Goal: Navigation & Orientation: Find specific page/section

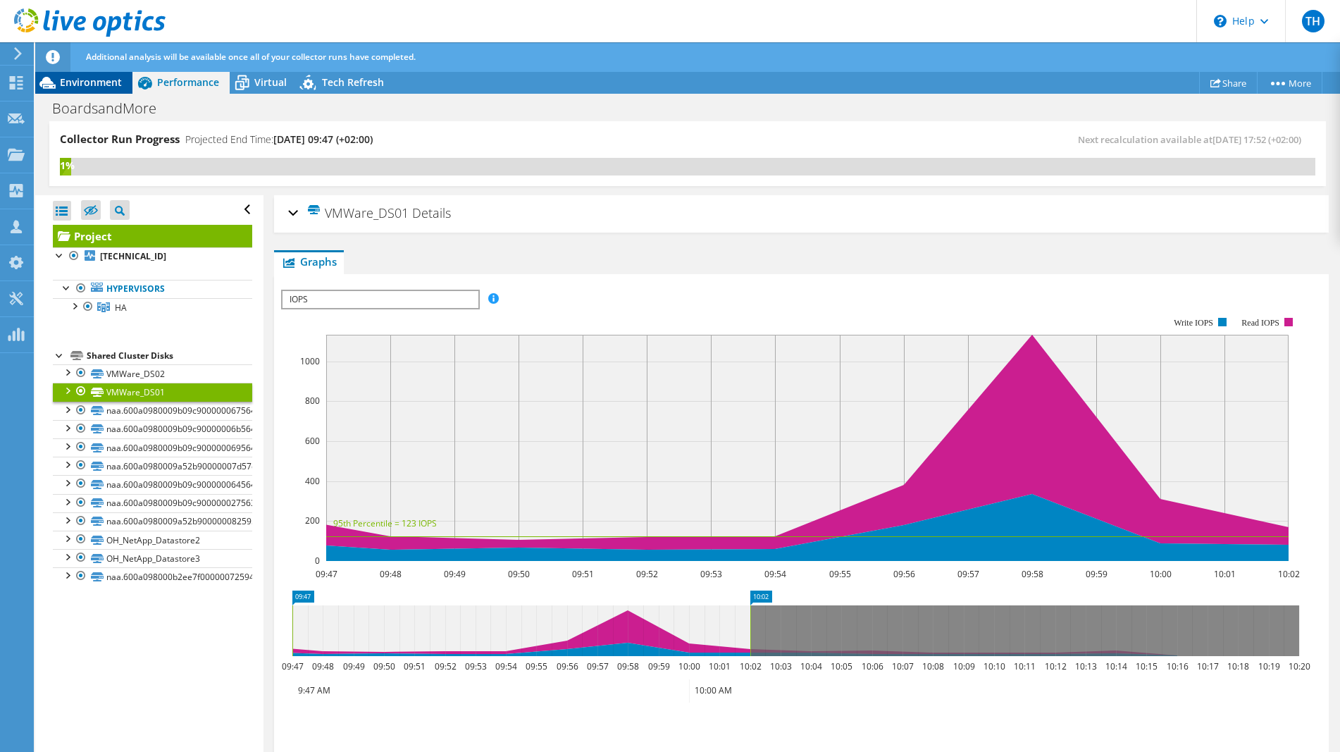
click at [96, 80] on span "Environment" at bounding box center [91, 81] width 62 height 13
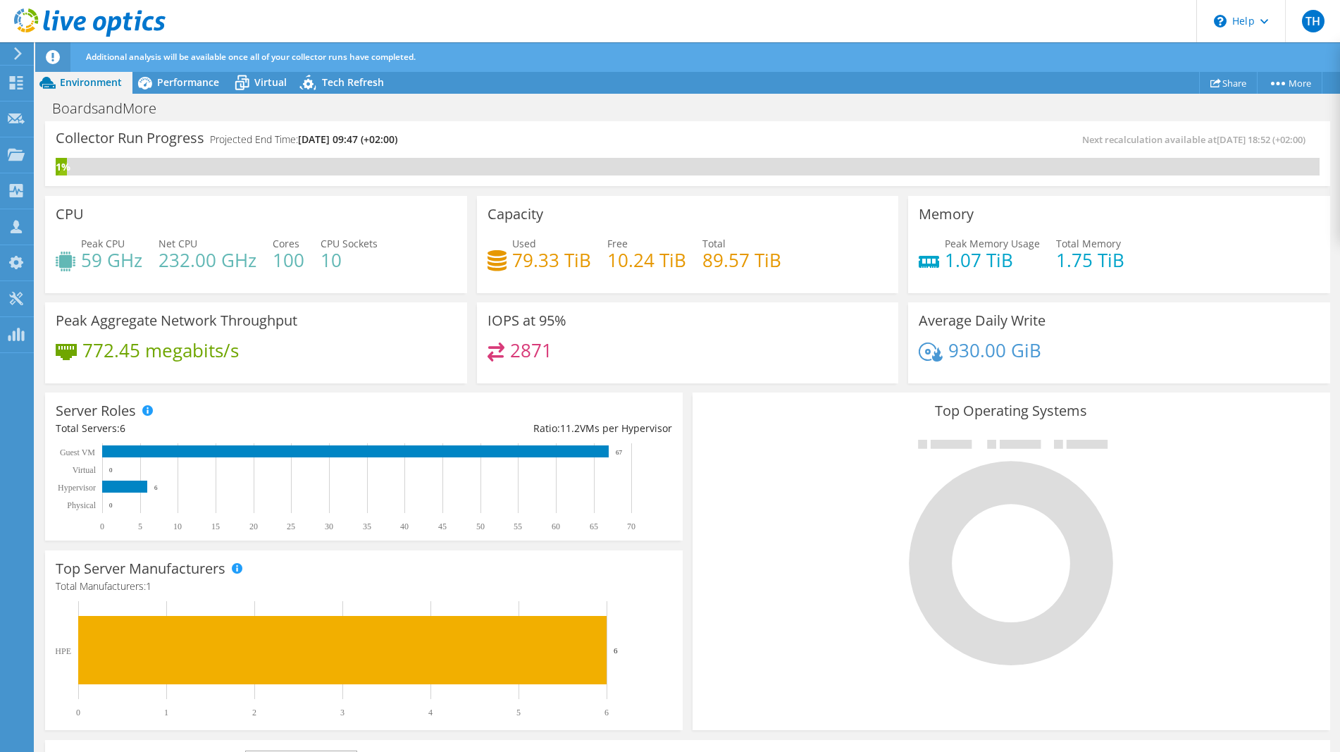
scroll to position [155, 0]
click at [214, 358] on h4 "772.45 megabits/s" at bounding box center [160, 349] width 156 height 15
click at [189, 85] on span "Performance" at bounding box center [188, 81] width 62 height 13
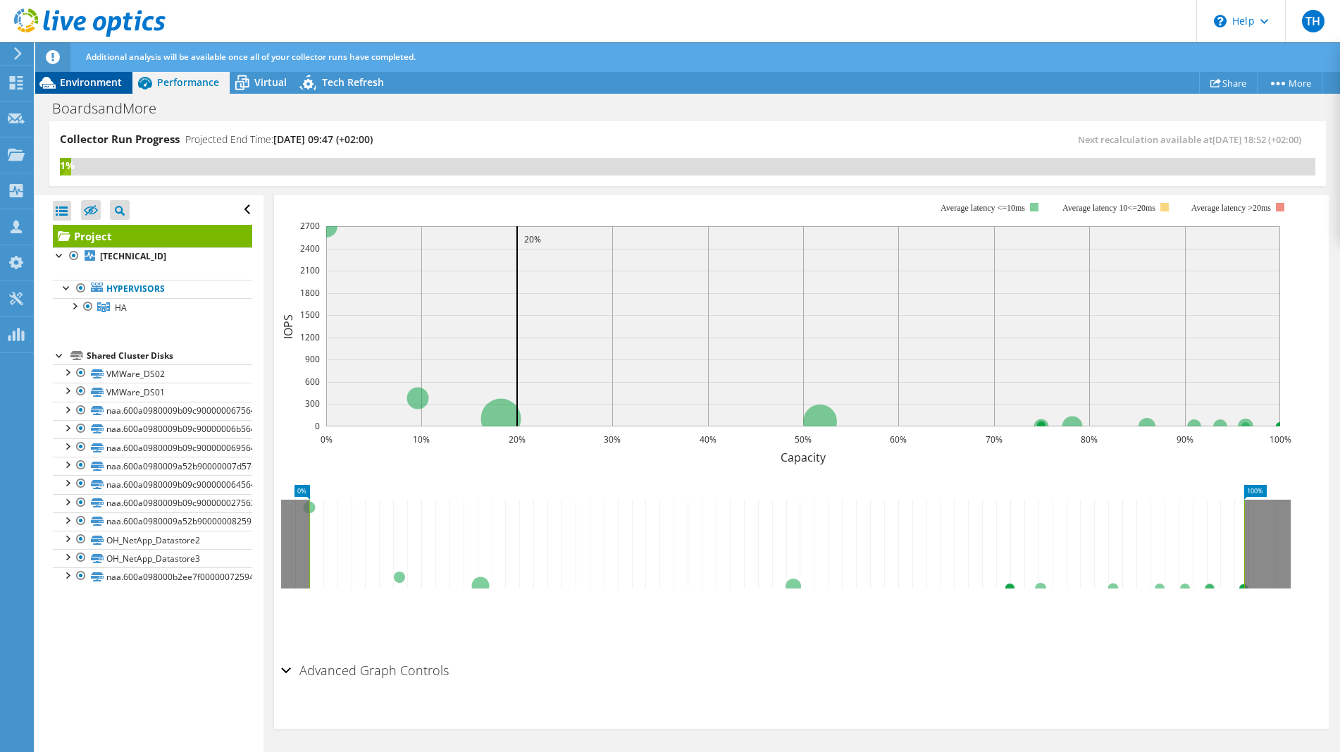
click at [95, 86] on span "Environment" at bounding box center [91, 81] width 62 height 13
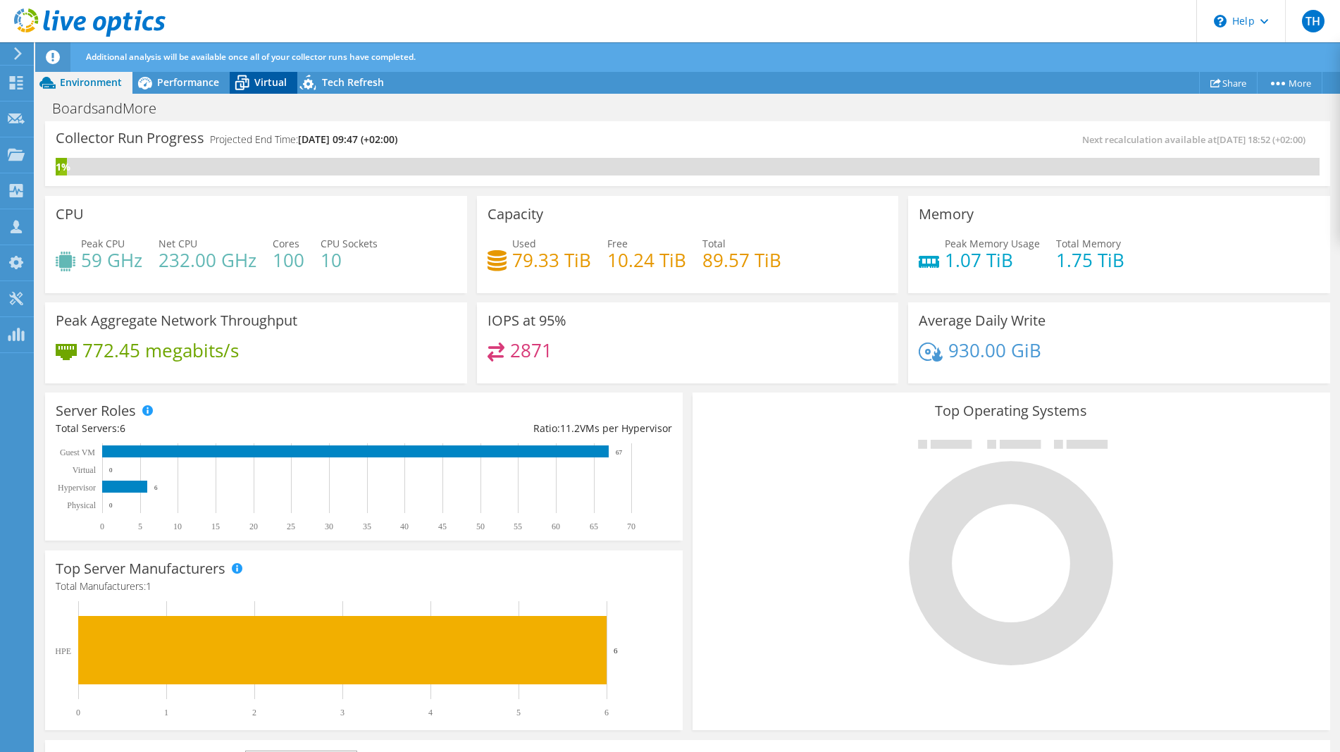
click at [247, 87] on icon at bounding box center [242, 83] width 14 height 11
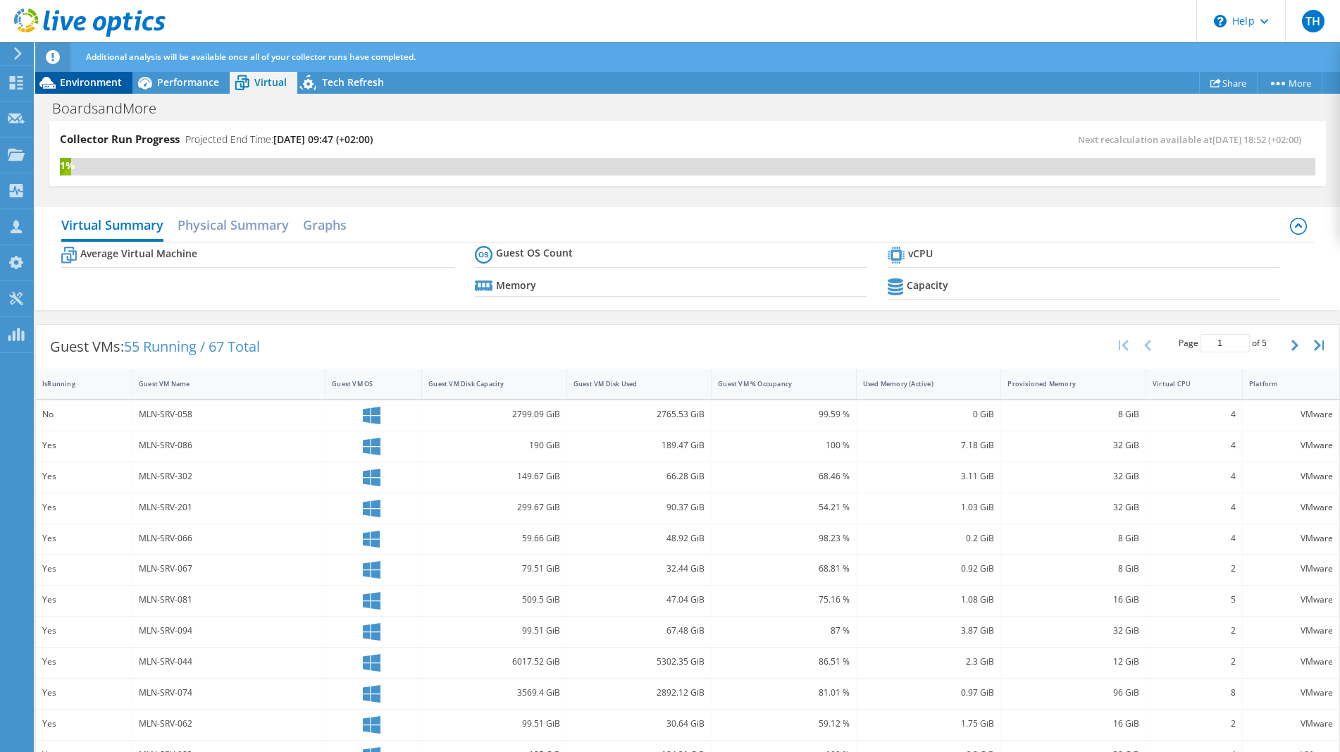
click at [109, 89] on div "Environment" at bounding box center [83, 82] width 97 height 23
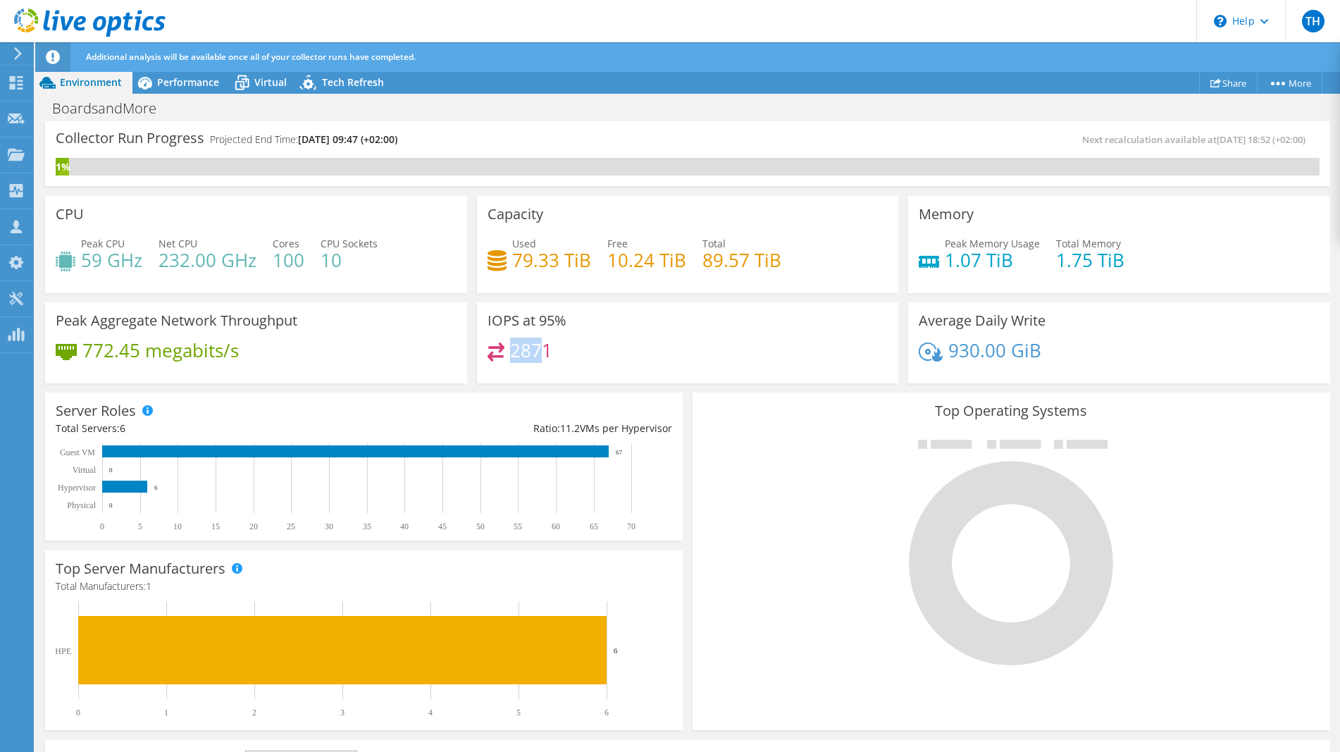
drag, startPoint x: 508, startPoint y: 356, endPoint x: 540, endPoint y: 348, distance: 33.5
click at [540, 348] on h4 "2871" at bounding box center [531, 349] width 42 height 15
drag, startPoint x: 553, startPoint y: 349, endPoint x: 511, endPoint y: 347, distance: 42.3
click at [514, 347] on div "2871" at bounding box center [688, 357] width 401 height 30
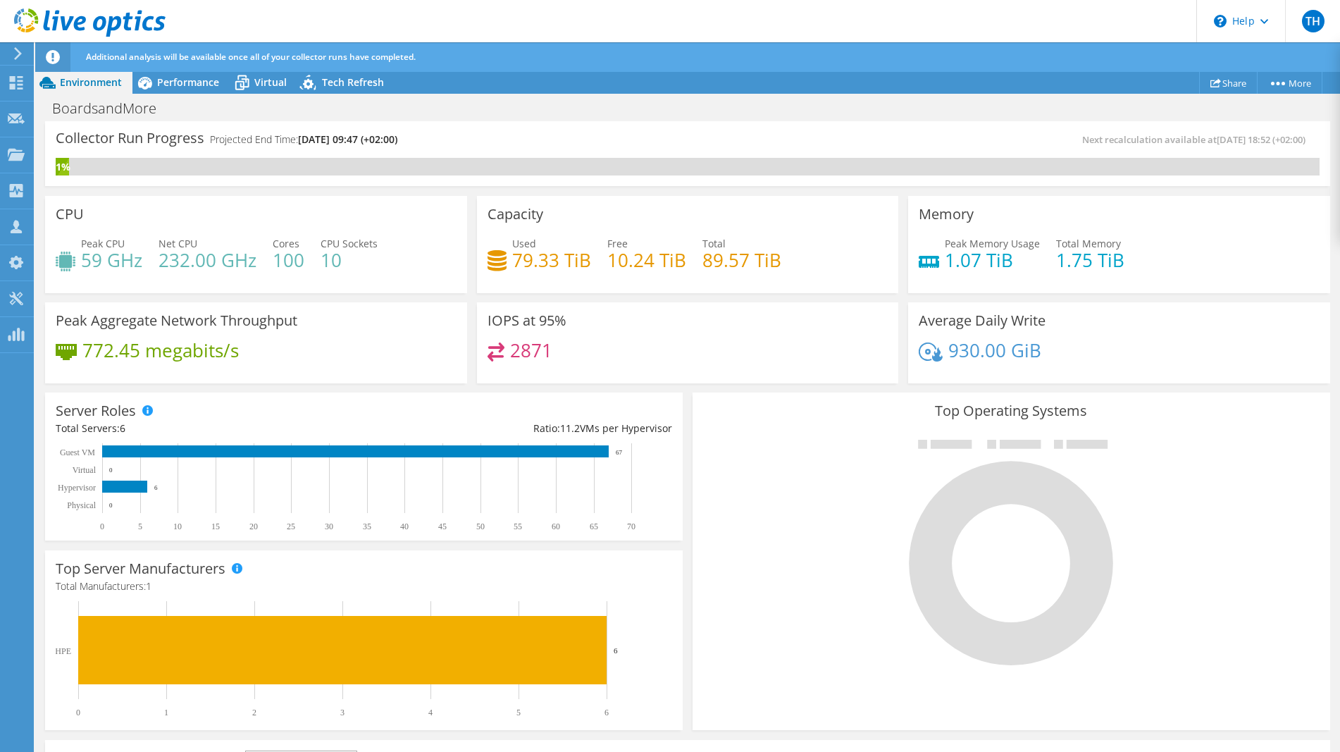
click at [511, 347] on h4 "2871" at bounding box center [531, 349] width 42 height 15
drag, startPoint x: 515, startPoint y: 347, endPoint x: 542, endPoint y: 349, distance: 27.5
click at [542, 349] on h4 "2871" at bounding box center [531, 349] width 42 height 15
drag, startPoint x: 569, startPoint y: 349, endPoint x: 502, endPoint y: 356, distance: 67.2
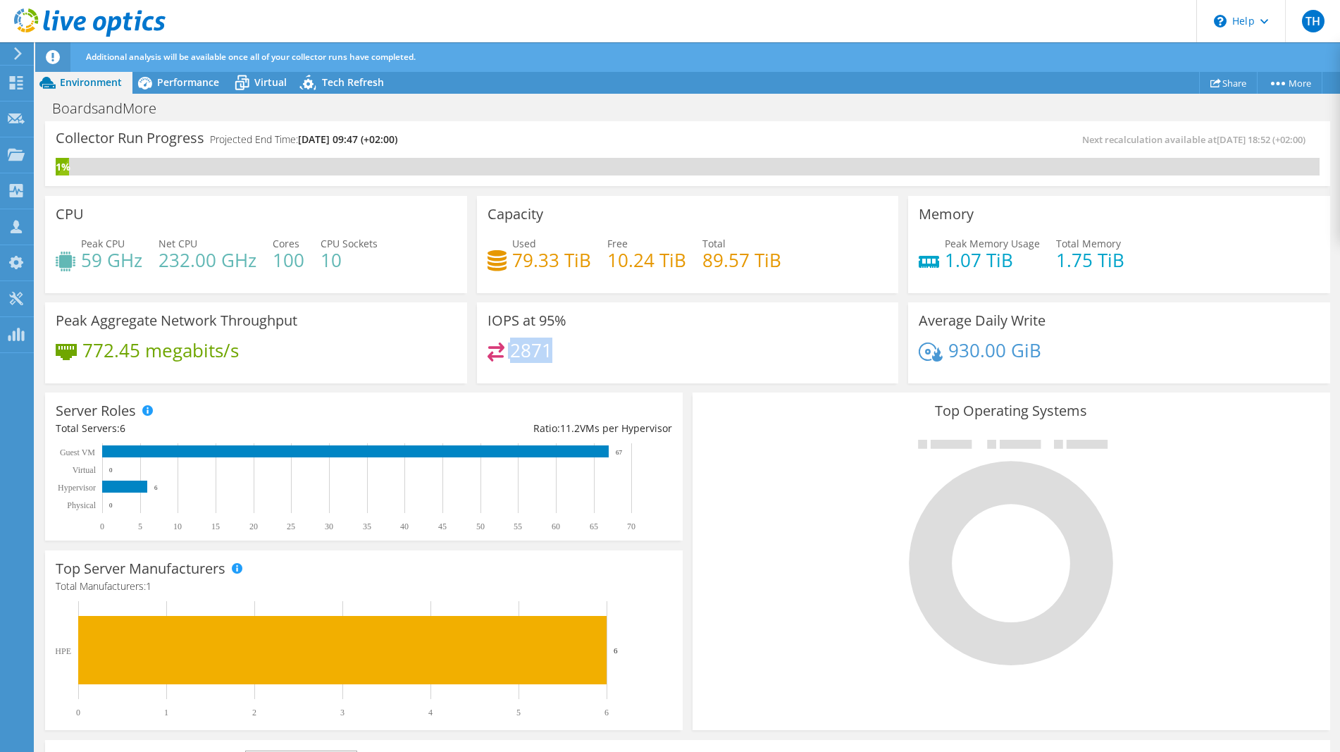
click at [502, 356] on div "2871" at bounding box center [688, 357] width 401 height 30
click at [613, 360] on div "2871" at bounding box center [688, 357] width 401 height 30
drag, startPoint x: 557, startPoint y: 353, endPoint x: 510, endPoint y: 353, distance: 46.5
click at [510, 353] on div "2871" at bounding box center [688, 357] width 401 height 30
click at [590, 347] on div "2871" at bounding box center [688, 357] width 401 height 30
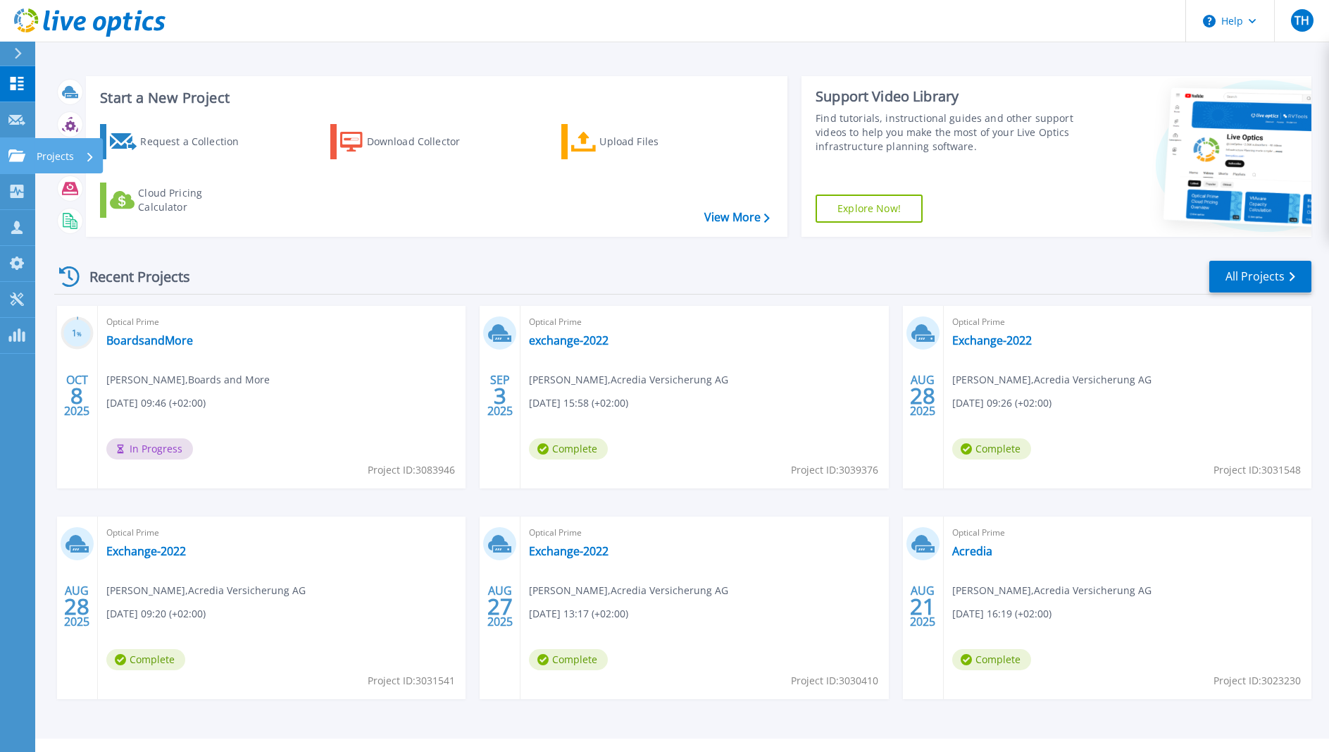
click at [18, 152] on icon at bounding box center [16, 155] width 17 height 12
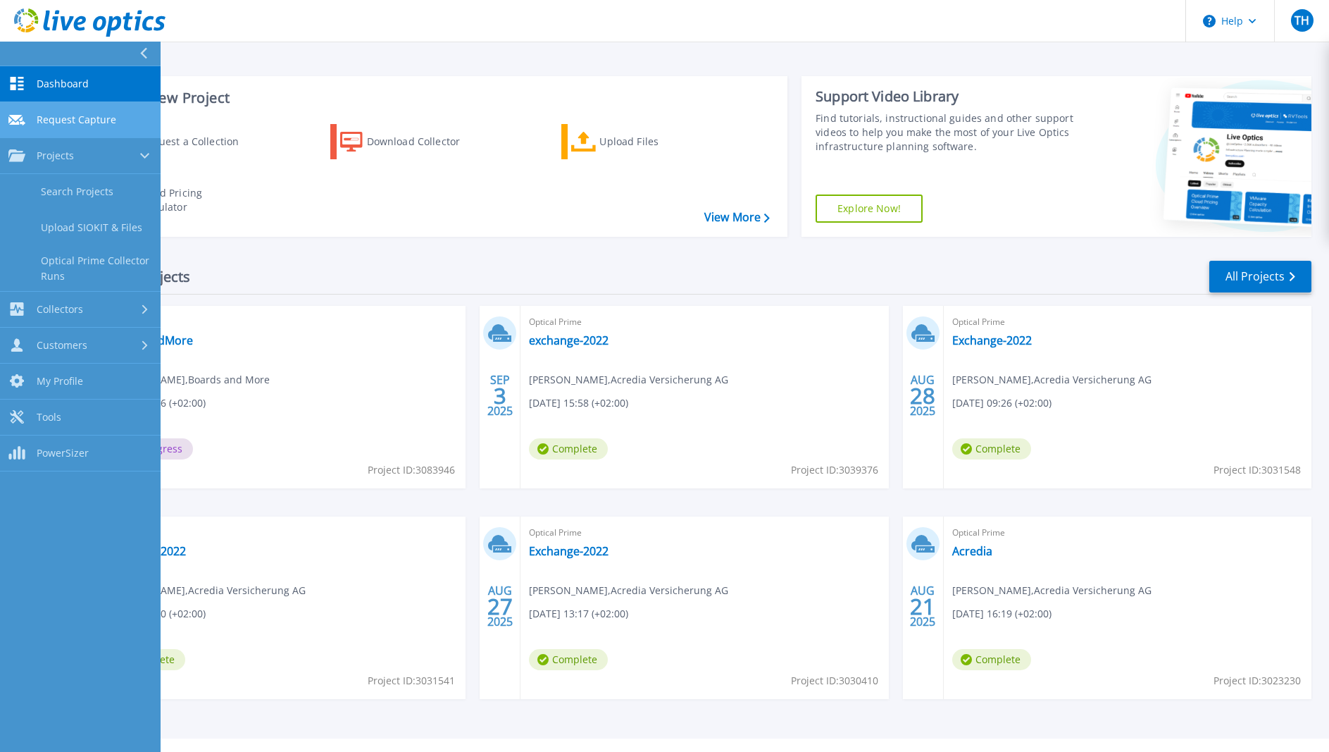
click at [77, 115] on span "Request Capture" at bounding box center [77, 119] width 80 height 13
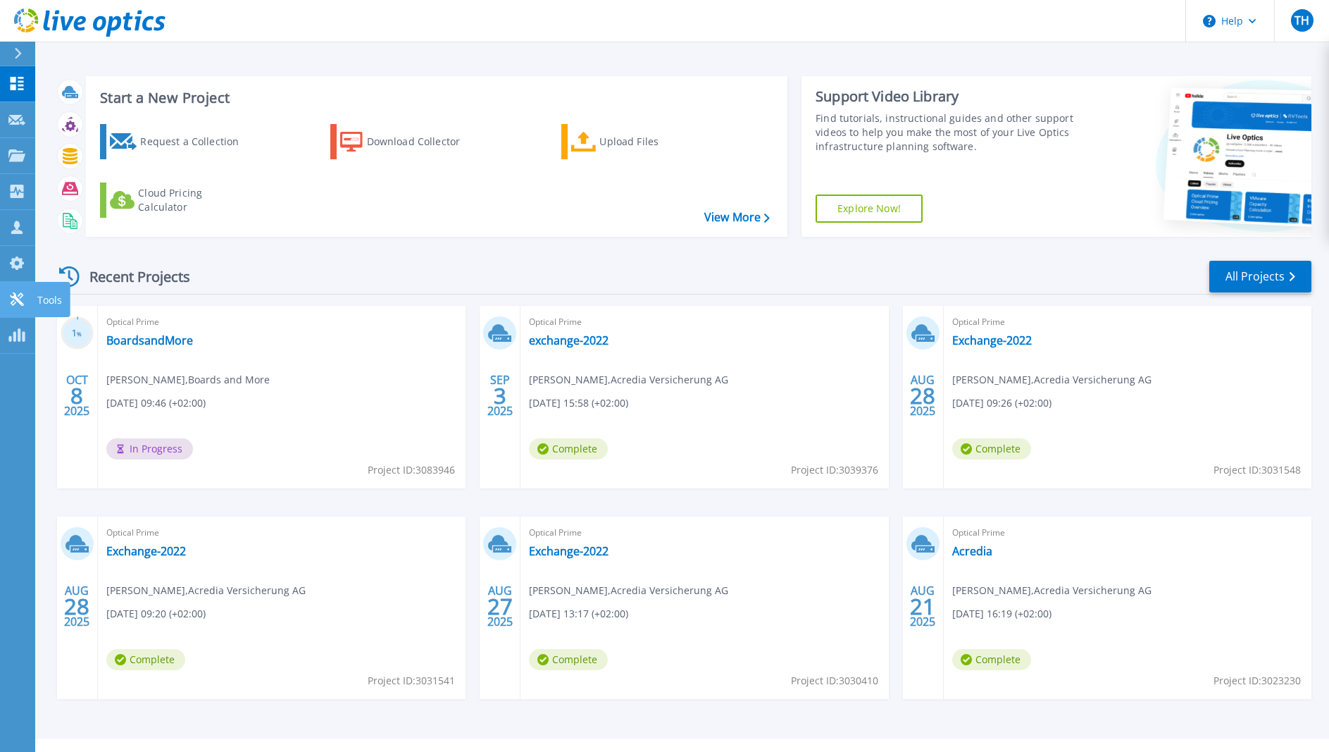
click at [11, 308] on link "Tools Tools" at bounding box center [17, 300] width 35 height 36
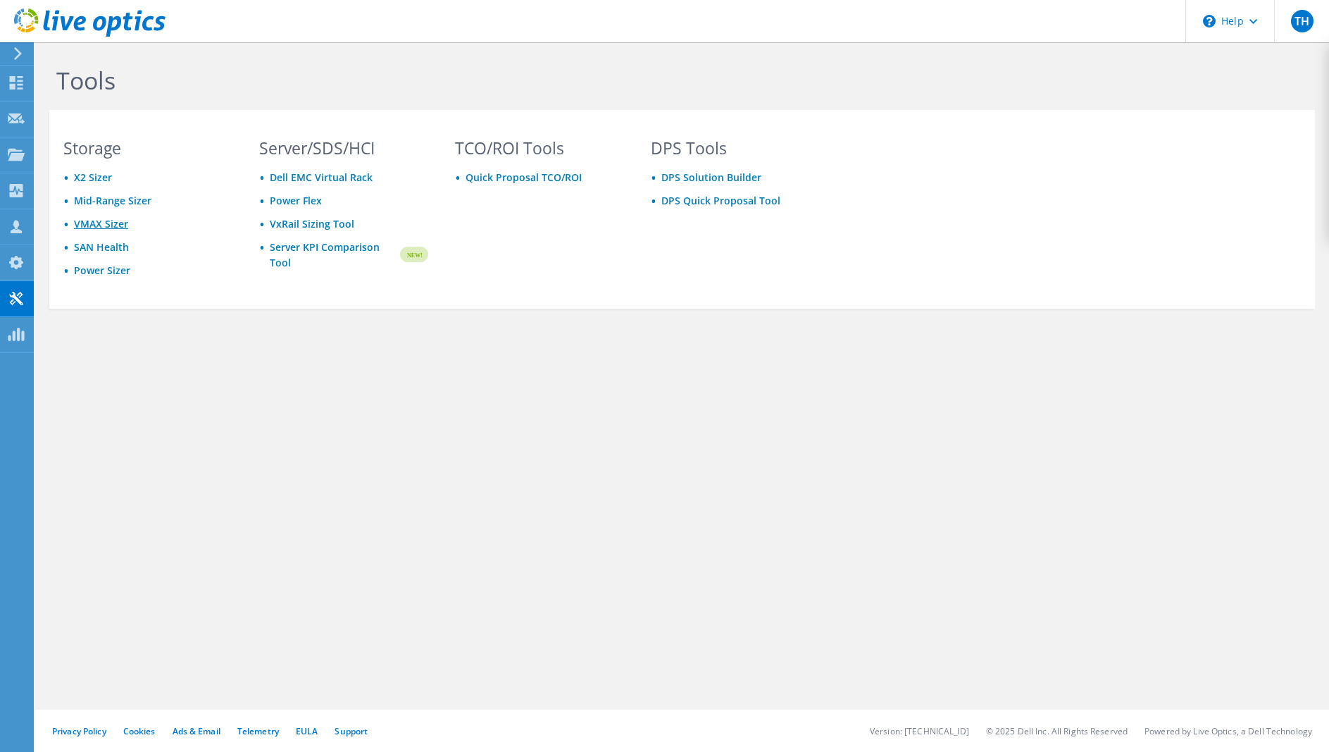
click at [111, 221] on link "VMAX Sizer" at bounding box center [101, 223] width 54 height 13
click at [13, 331] on use at bounding box center [16, 334] width 16 height 13
click at [23, 117] on icon at bounding box center [16, 118] width 17 height 13
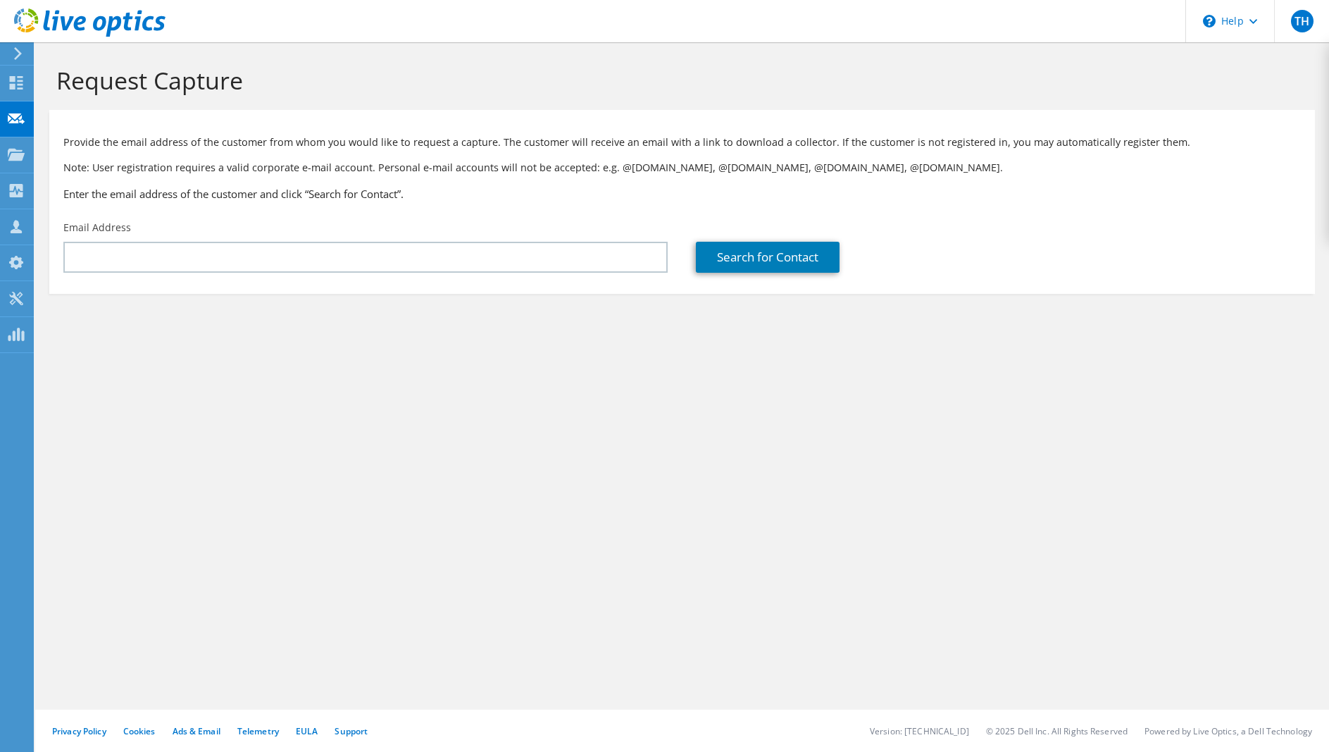
click at [21, 87] on icon at bounding box center [16, 82] width 17 height 13
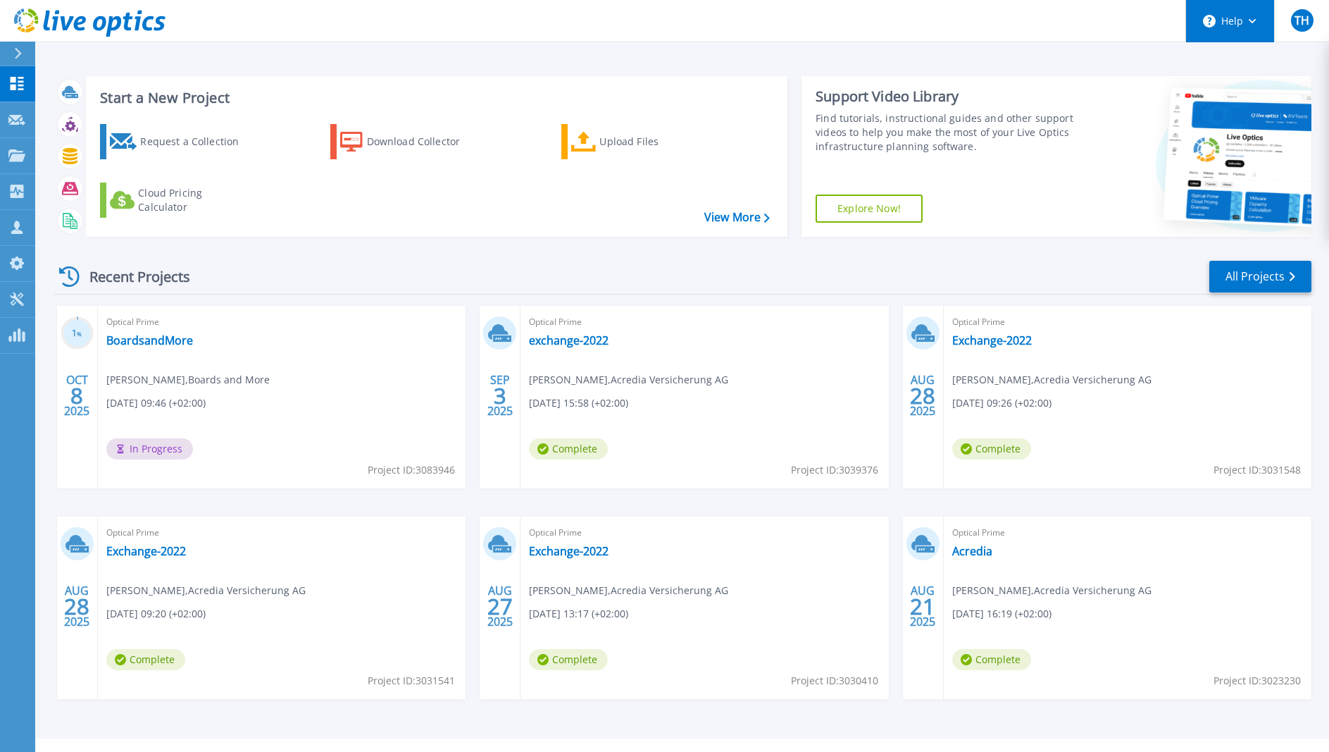
click at [1235, 27] on button "Help" at bounding box center [1230, 21] width 88 height 42
click at [1064, 63] on div "Start a New Project Request a Collection Download Collector Upload Files Cloud …" at bounding box center [682, 369] width 1294 height 738
click at [20, 301] on icon at bounding box center [16, 298] width 13 height 13
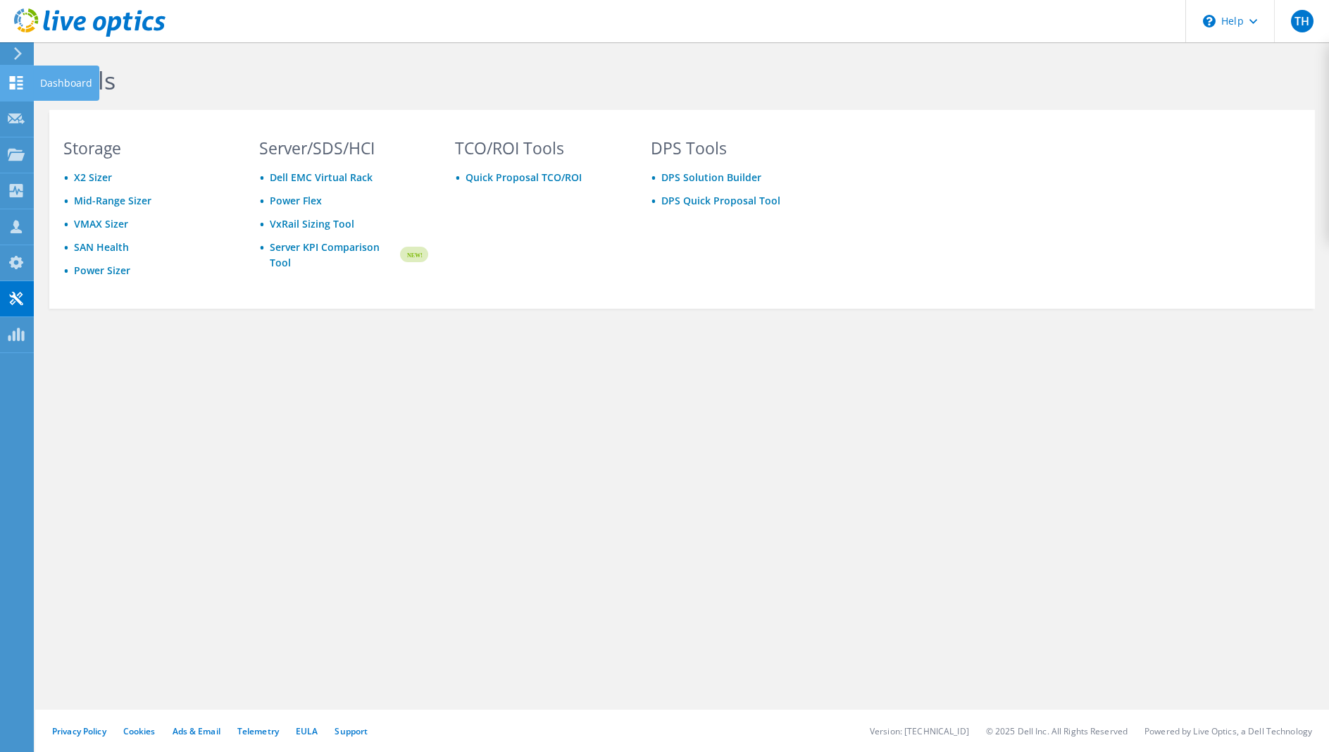
click at [21, 83] on icon at bounding box center [16, 82] width 17 height 13
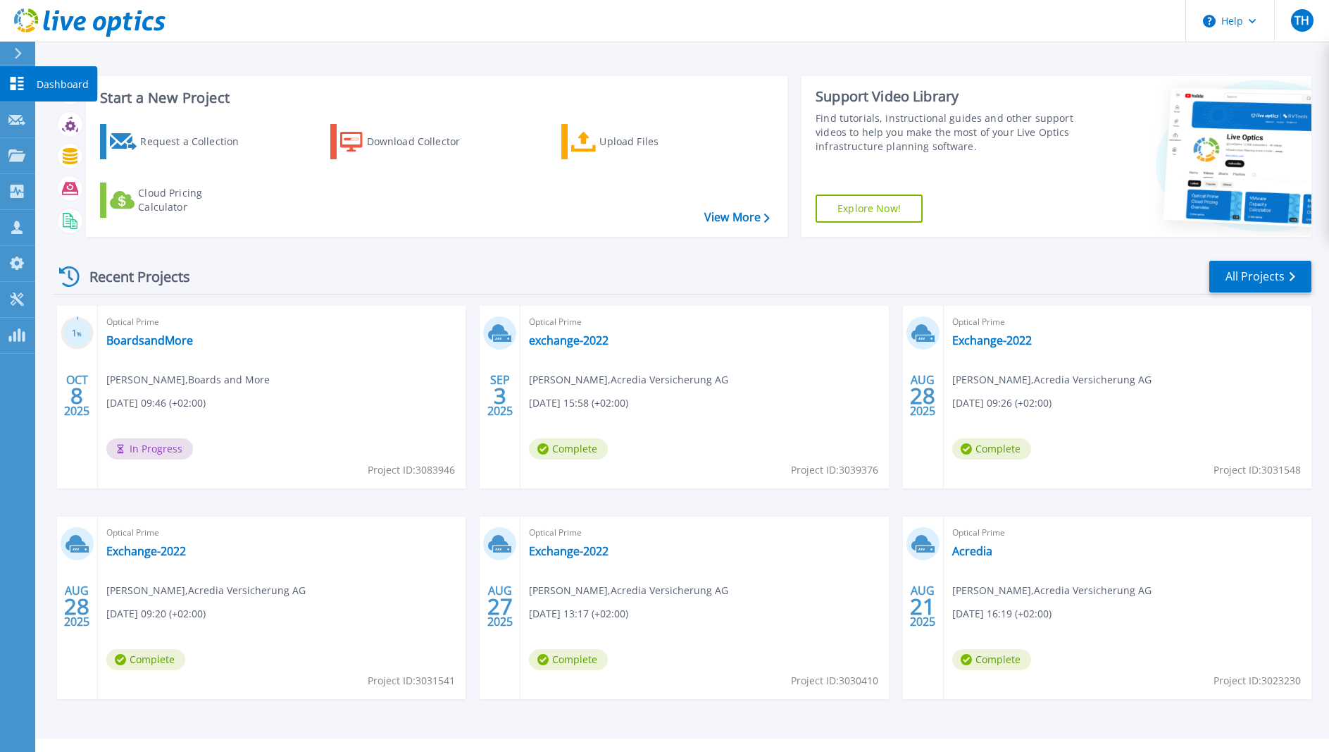
click at [23, 81] on icon at bounding box center [17, 83] width 13 height 13
click at [273, 266] on div "Recent Projects All Projects" at bounding box center [683, 276] width 1258 height 35
click at [18, 89] on icon at bounding box center [17, 83] width 13 height 13
